Goal: Check status: Check status

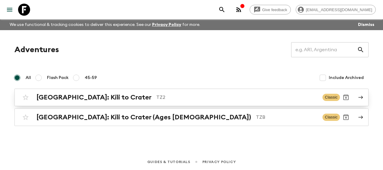
click at [56, 97] on h2 "[GEOGRAPHIC_DATA]: Kili to Crater" at bounding box center [93, 97] width 115 height 8
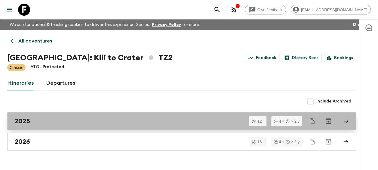
click at [25, 120] on h2 "2025" at bounding box center [22, 121] width 15 height 8
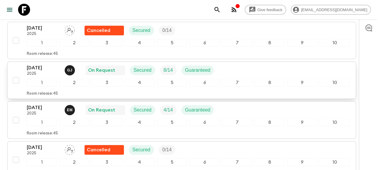
scroll to position [159, 0]
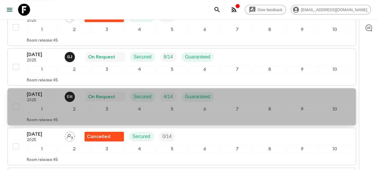
click at [33, 91] on p "[DATE]" at bounding box center [43, 94] width 33 height 7
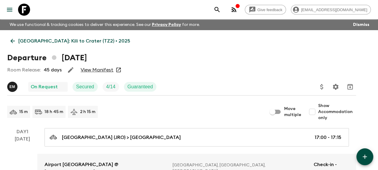
click at [97, 69] on link "View Manifest" at bounding box center [97, 70] width 33 height 6
